Goal: Task Accomplishment & Management: Manage account settings

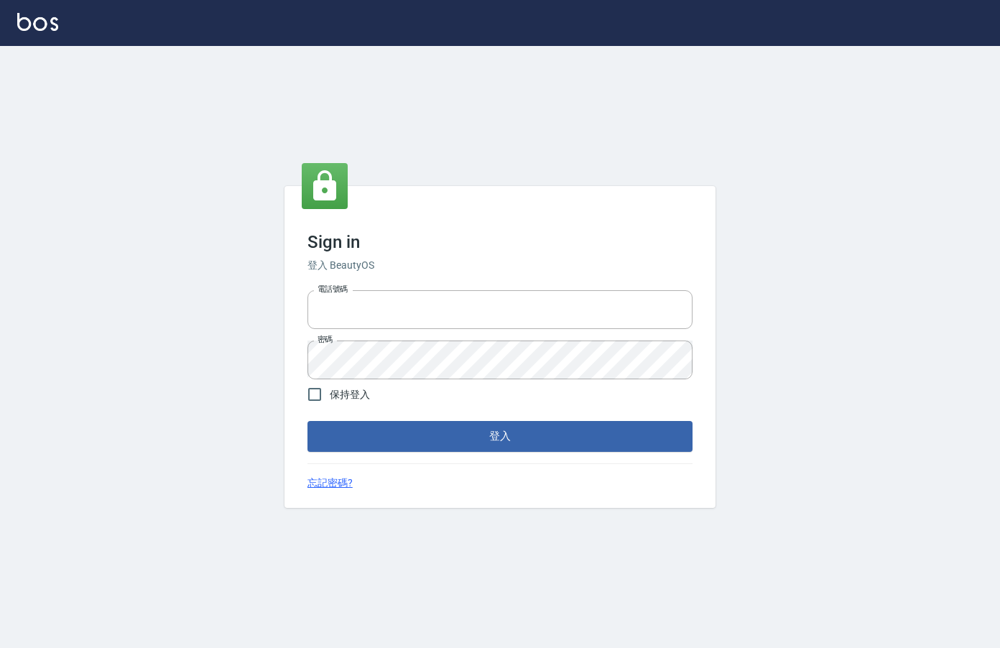
type input "0912850395"
click at [400, 454] on div "Sign in 登入 BeautyOS 電話號碼 [PHONE_NUMBER] 電話號碼 密碼 密碼 保持登入 登入 忘記密碼?" at bounding box center [500, 346] width 431 height 321
click at [411, 443] on button "登入" at bounding box center [500, 436] width 385 height 30
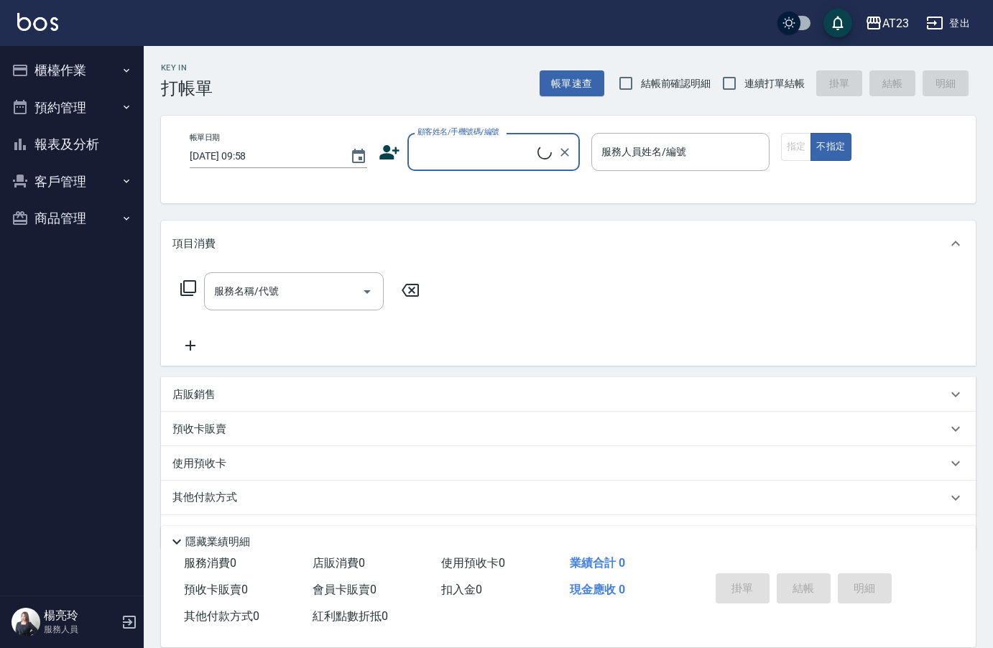
click at [52, 70] on button "櫃檯作業" at bounding box center [72, 70] width 132 height 37
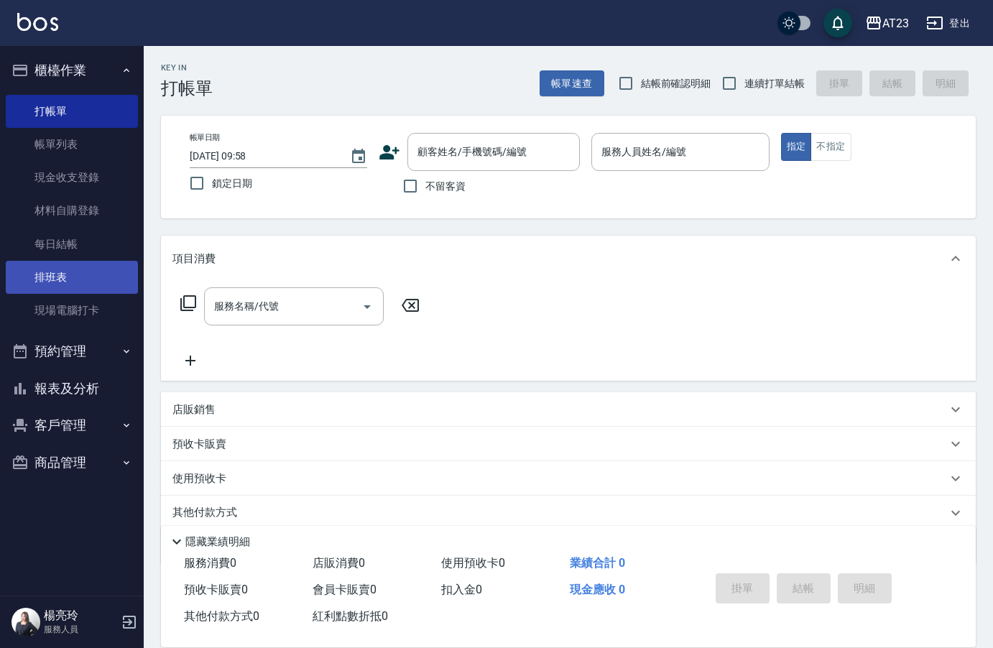
click at [80, 271] on link "排班表" at bounding box center [72, 277] width 132 height 33
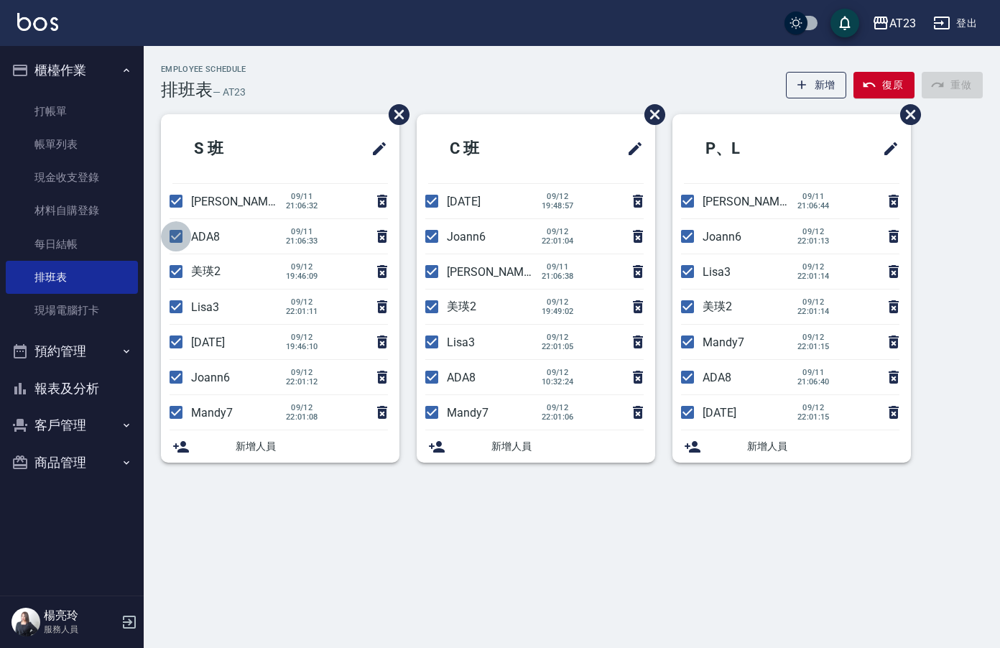
click at [180, 240] on input "checkbox" at bounding box center [176, 236] width 30 height 30
checkbox input "false"
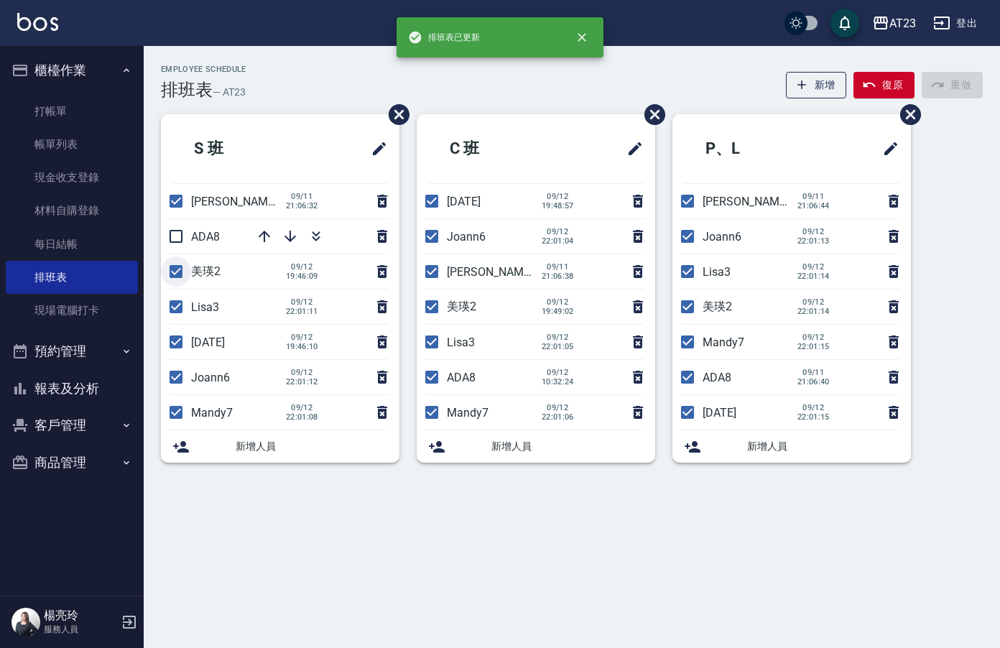
click at [173, 269] on input "checkbox" at bounding box center [176, 272] width 30 height 30
checkbox input "false"
click at [179, 313] on input "checkbox" at bounding box center [176, 307] width 30 height 30
checkbox input "false"
click at [173, 341] on input "checkbox" at bounding box center [176, 342] width 30 height 30
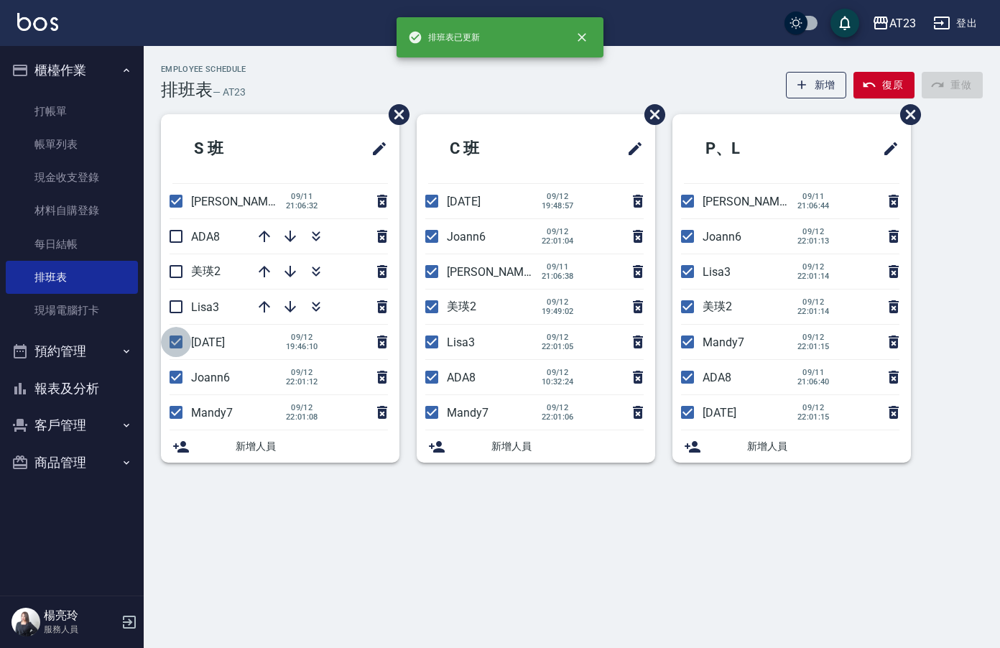
checkbox input "false"
click at [310, 236] on icon "button" at bounding box center [316, 236] width 17 height 17
click at [438, 198] on input "checkbox" at bounding box center [432, 201] width 30 height 30
checkbox input "false"
click at [432, 310] on input "checkbox" at bounding box center [432, 307] width 30 height 30
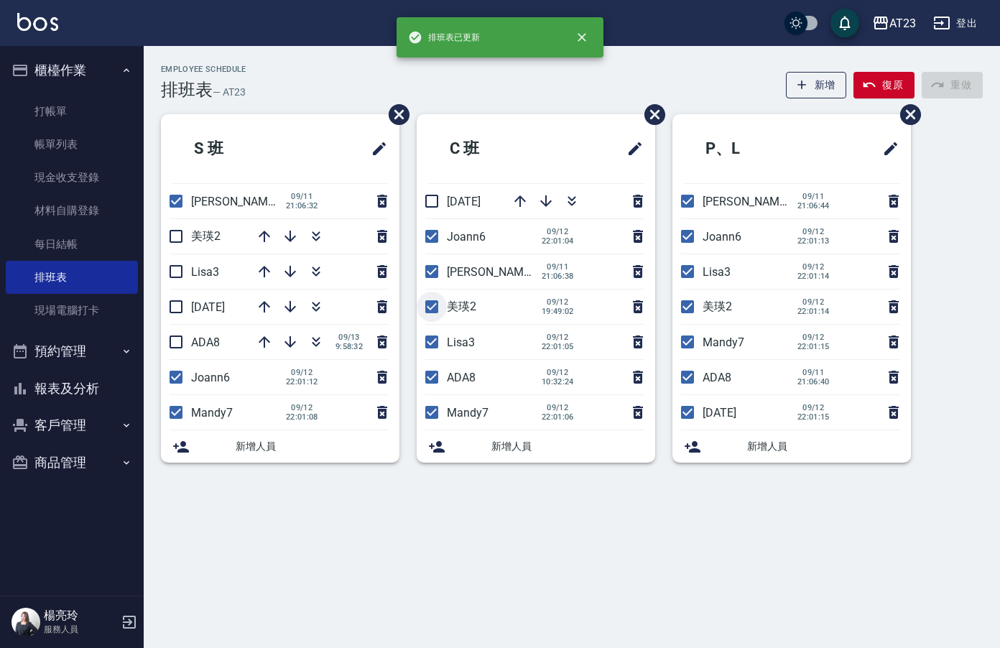
checkbox input "false"
click at [436, 343] on input "checkbox" at bounding box center [432, 342] width 30 height 30
checkbox input "false"
click at [432, 379] on input "checkbox" at bounding box center [432, 377] width 30 height 30
checkbox input "false"
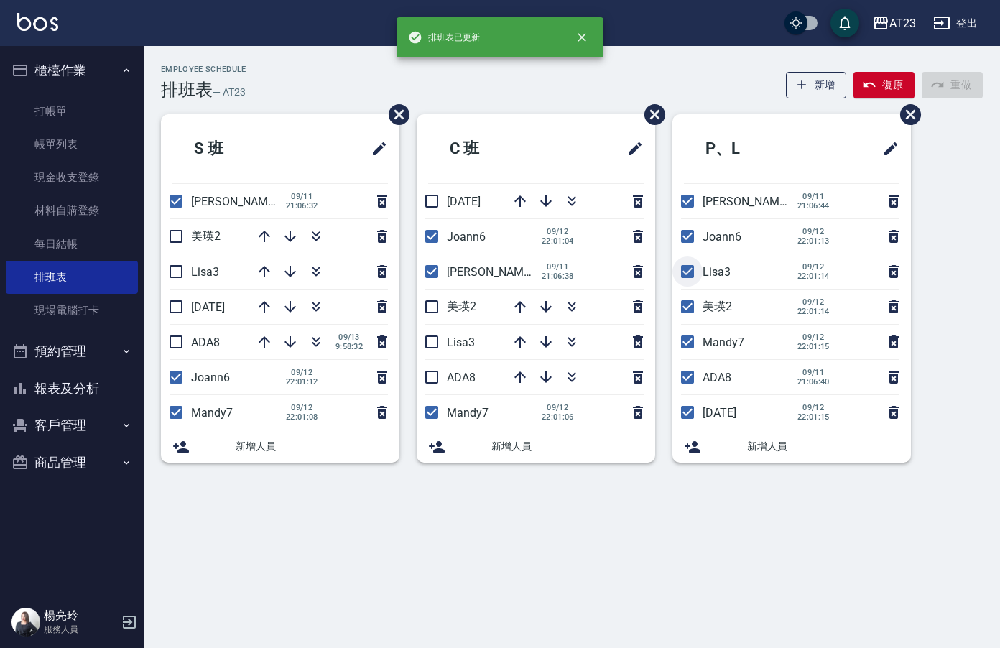
drag, startPoint x: 691, startPoint y: 272, endPoint x: 671, endPoint y: 296, distance: 31.6
click at [691, 273] on input "checkbox" at bounding box center [688, 272] width 30 height 30
checkbox input "false"
click at [691, 303] on input "checkbox" at bounding box center [688, 307] width 30 height 30
checkbox input "false"
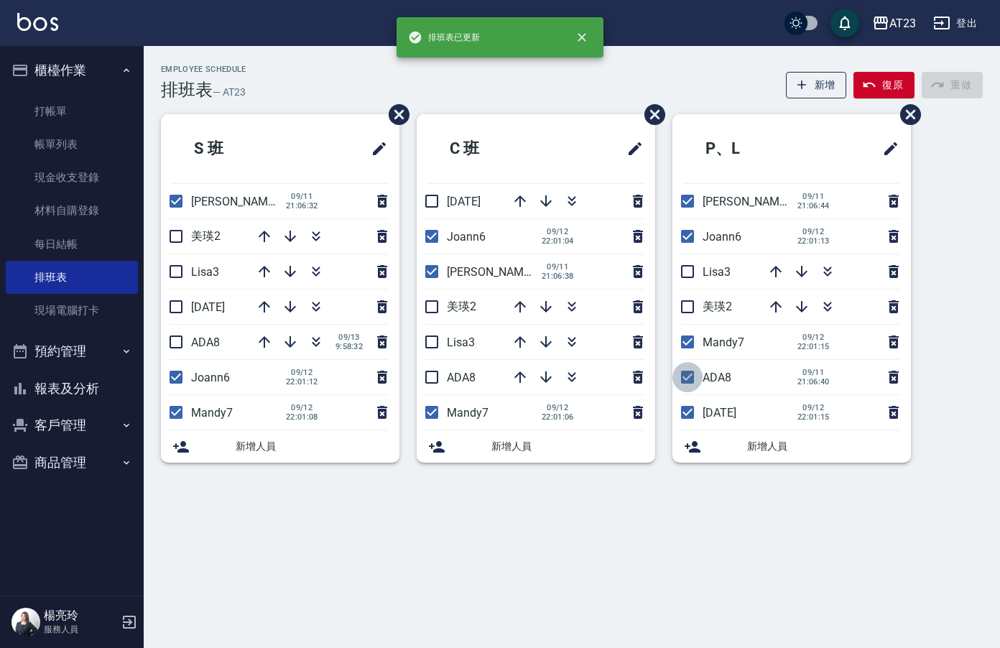
click at [688, 379] on input "checkbox" at bounding box center [688, 377] width 30 height 30
checkbox input "false"
click at [691, 413] on input "checkbox" at bounding box center [688, 412] width 30 height 30
checkbox input "false"
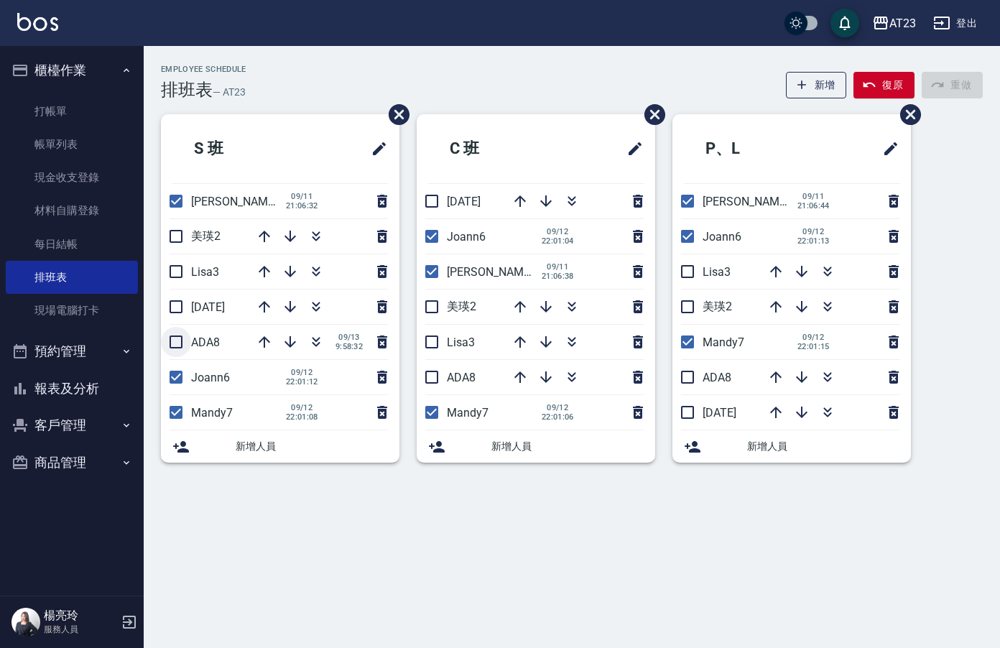
click at [174, 340] on input "checkbox" at bounding box center [176, 342] width 30 height 30
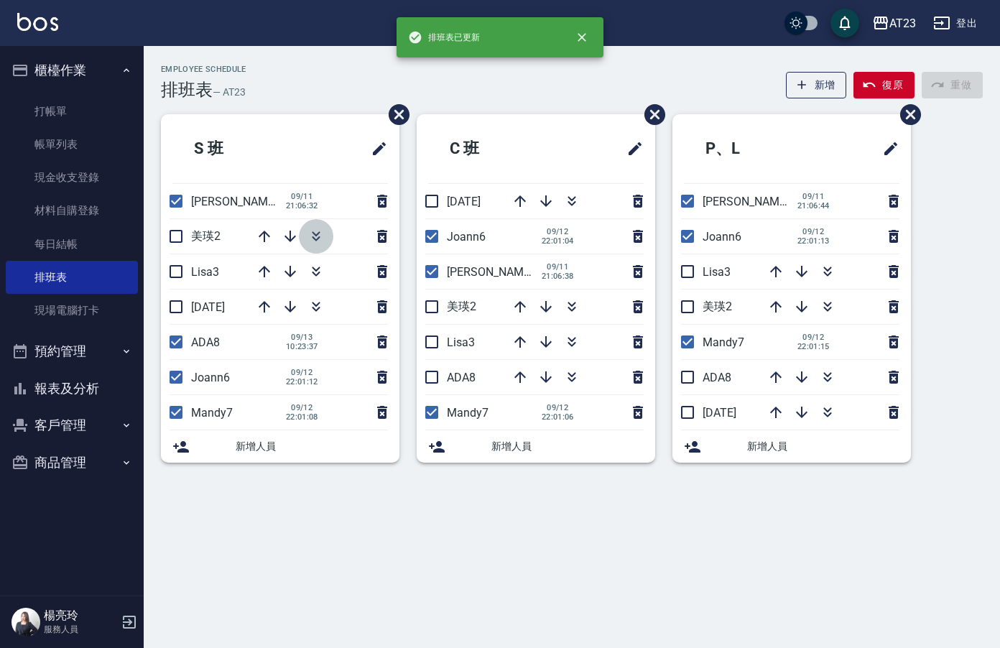
click at [313, 242] on icon "button" at bounding box center [316, 236] width 17 height 17
click at [310, 270] on icon "button" at bounding box center [316, 271] width 17 height 17
click at [168, 340] on input "checkbox" at bounding box center [176, 342] width 30 height 30
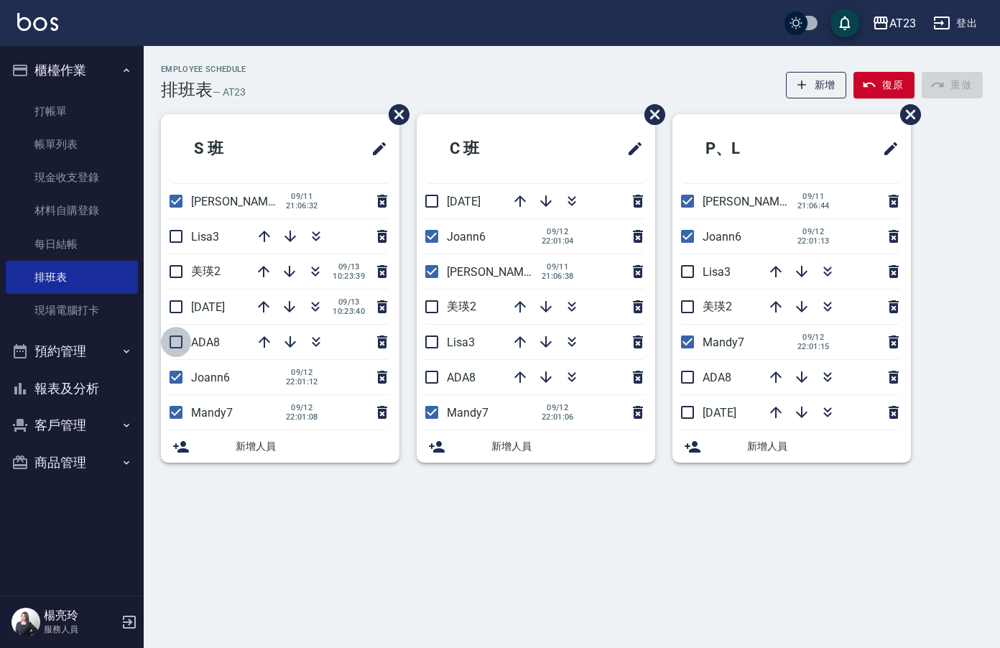
click at [174, 337] on input "checkbox" at bounding box center [176, 342] width 30 height 30
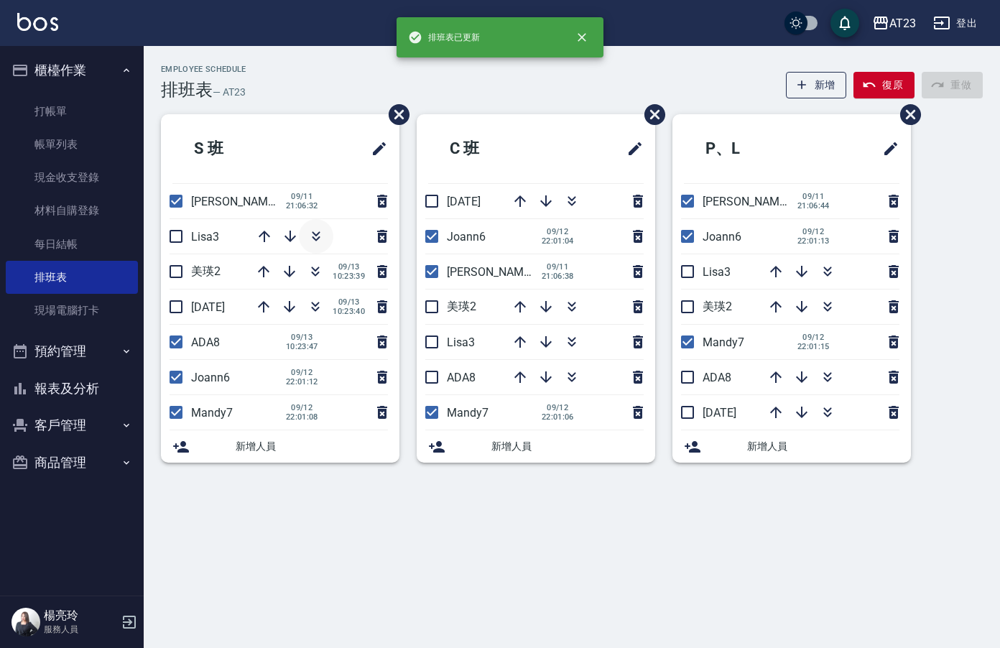
click at [318, 238] on icon "button" at bounding box center [316, 238] width 8 height 5
click at [317, 275] on icon "button" at bounding box center [315, 271] width 17 height 17
click at [181, 345] on input "checkbox" at bounding box center [176, 342] width 30 height 30
checkbox input "false"
